Goal: Information Seeking & Learning: Learn about a topic

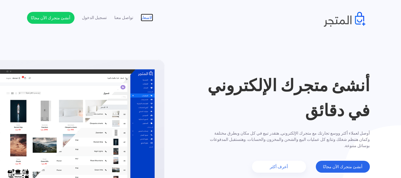
click at [146, 16] on link "الاسعار" at bounding box center [147, 18] width 12 height 6
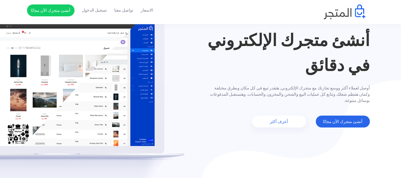
scroll to position [59, 0]
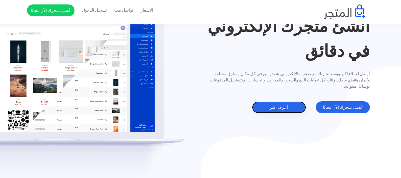
click at [282, 105] on link "أعرف أكثر" at bounding box center [279, 107] width 54 height 12
